Goal: Information Seeking & Learning: Learn about a topic

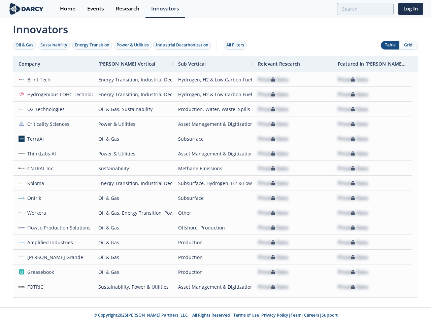
click at [25, 45] on div "Oil & Gas" at bounding box center [24, 45] width 18 height 6
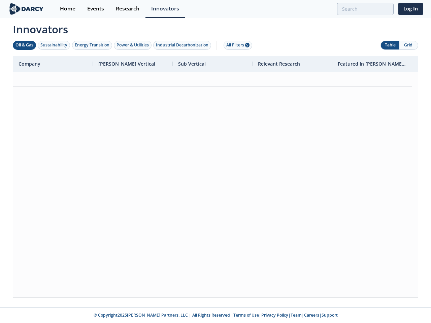
click at [54, 45] on div "Sustainability" at bounding box center [53, 45] width 27 height 6
click at [92, 45] on div "Energy Transition" at bounding box center [92, 45] width 35 height 6
click at [133, 45] on div "Power & Utilities" at bounding box center [132, 45] width 32 height 6
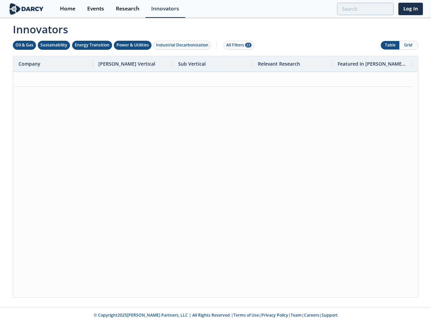
click at [183, 45] on div "Industrial Decarbonization" at bounding box center [182, 45] width 53 height 6
